Goal: Task Accomplishment & Management: Manage account settings

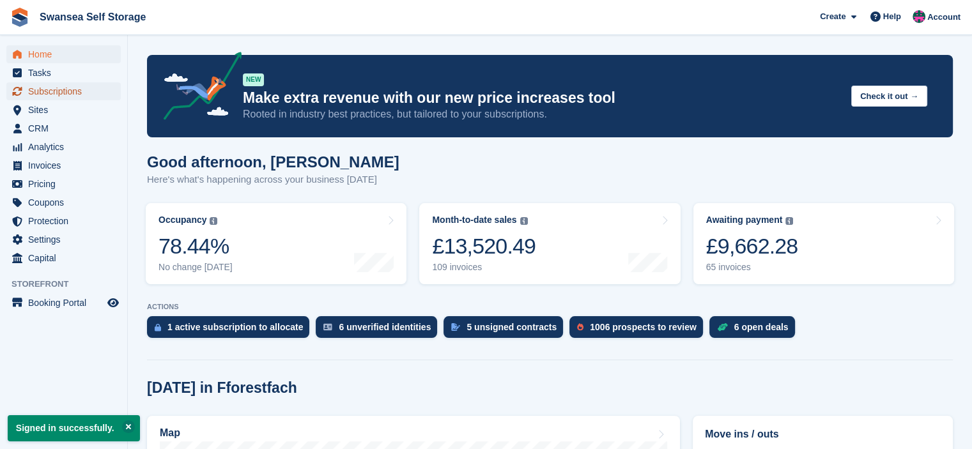
click at [54, 94] on span "Subscriptions" at bounding box center [66, 91] width 77 height 18
